Goal: Task Accomplishment & Management: Complete application form

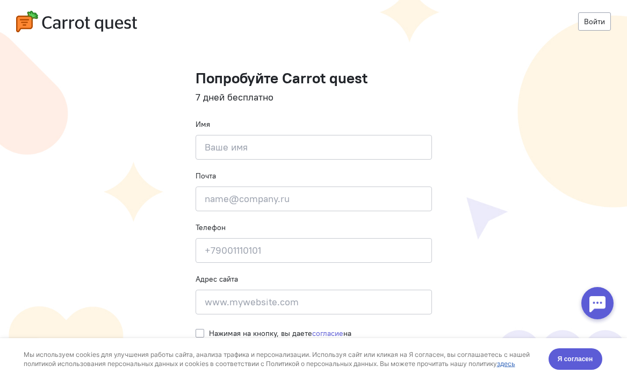
scroll to position [7, 0]
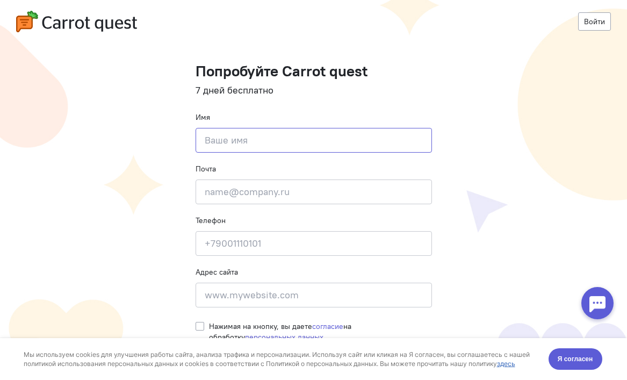
click at [231, 138] on input at bounding box center [314, 140] width 237 height 25
type input "[PERSON_NAME]"
click at [237, 193] on input "email" at bounding box center [314, 192] width 237 height 25
click at [574, 362] on span "Я согласен" at bounding box center [575, 359] width 35 height 11
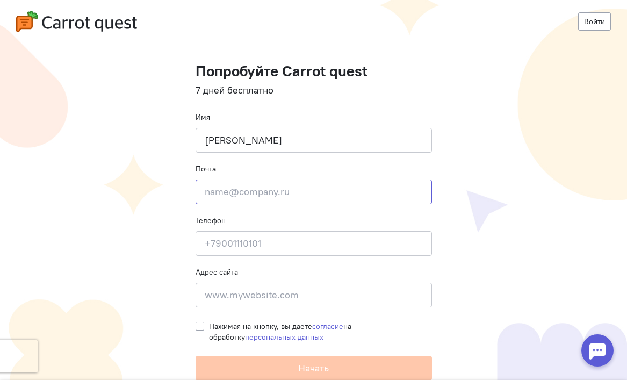
click at [230, 195] on input "email" at bounding box center [314, 192] width 237 height 25
